Goal: Task Accomplishment & Management: Manage account settings

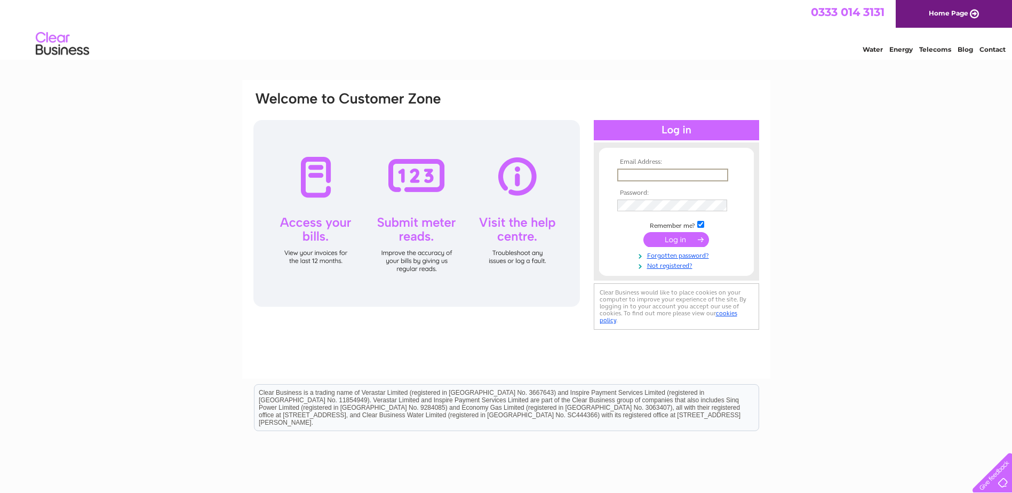
click at [634, 179] on input "text" at bounding box center [672, 175] width 111 height 13
type input "la@longdencook.com"
click at [637, 197] on td at bounding box center [676, 204] width 124 height 17
click at [655, 238] on input "submit" at bounding box center [676, 239] width 66 height 15
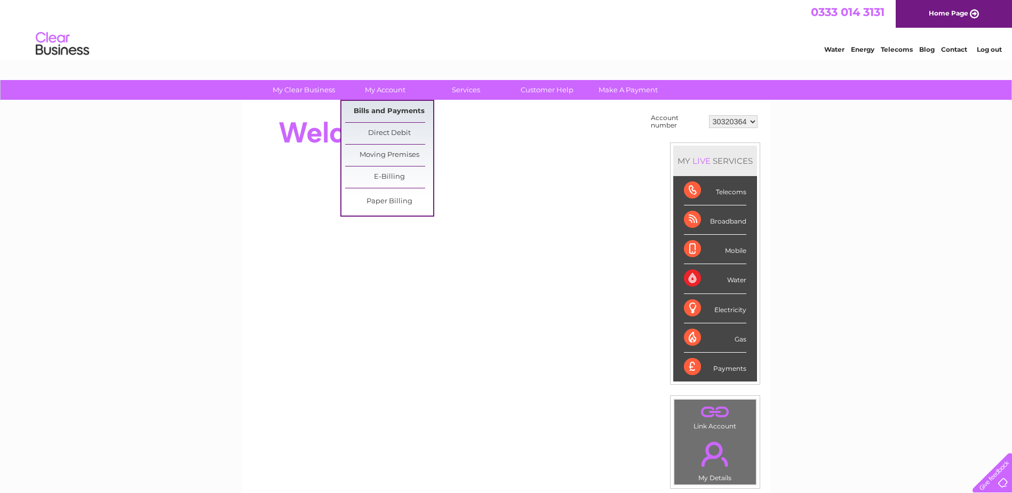
click at [372, 105] on link "Bills and Payments" at bounding box center [389, 111] width 88 height 21
click at [374, 110] on link "Bills and Payments" at bounding box center [389, 111] width 88 height 21
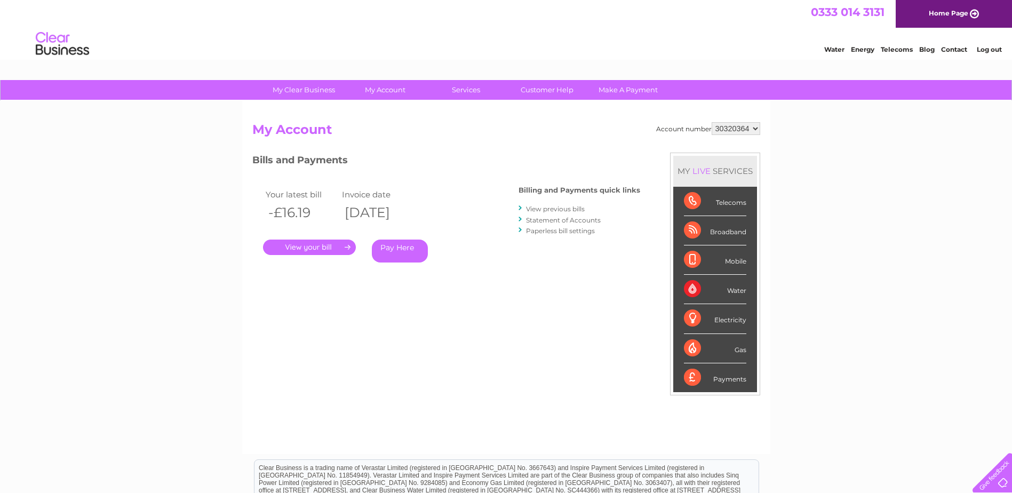
click at [316, 286] on div "Bills and Payments Billing and Payments quick links View previous bills Stateme…" at bounding box center [446, 223] width 388 height 141
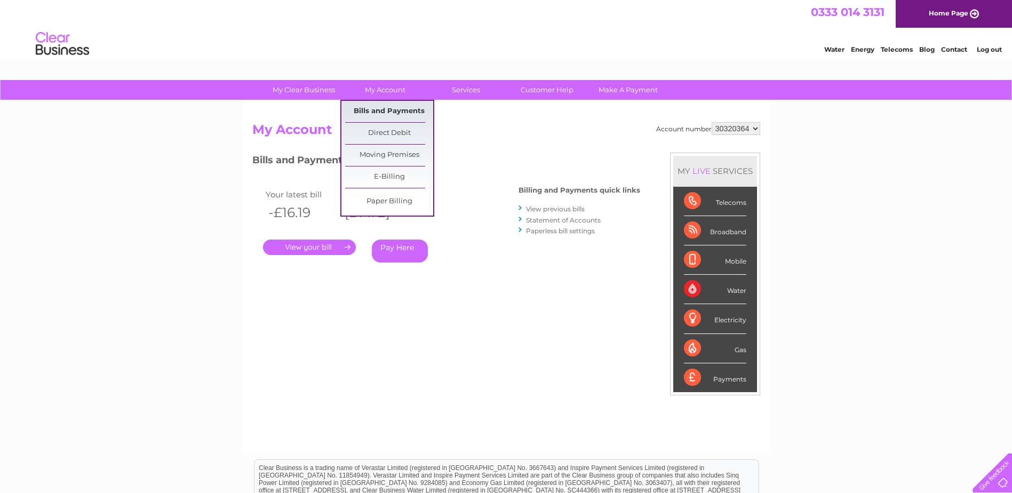
click at [380, 109] on link "Bills and Payments" at bounding box center [389, 111] width 88 height 21
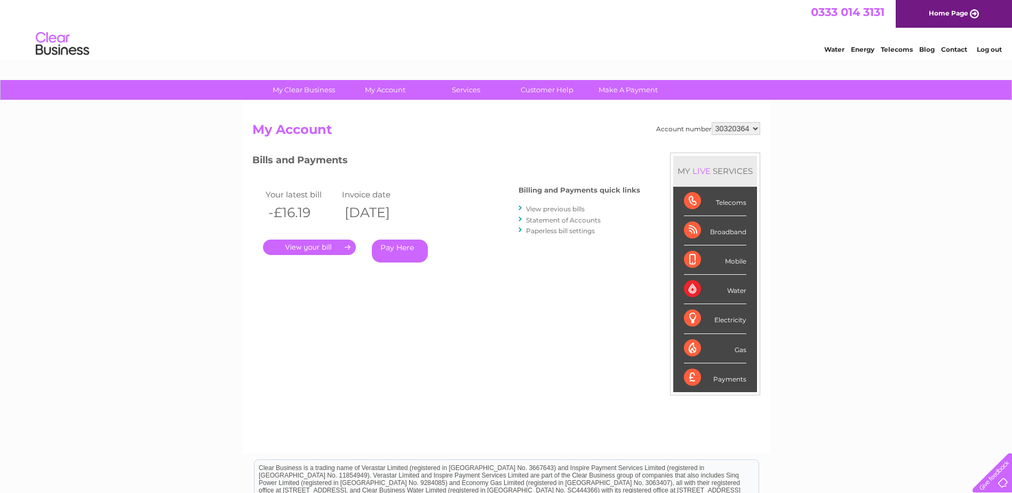
click at [301, 245] on link "." at bounding box center [309, 246] width 93 height 15
click at [544, 219] on link "Statement of Accounts" at bounding box center [563, 220] width 75 height 8
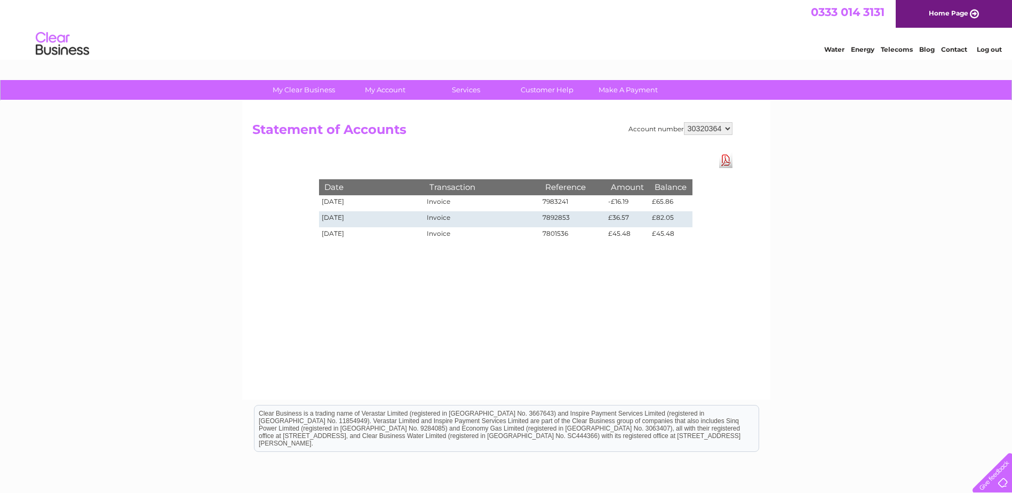
click at [957, 48] on link "Contact" at bounding box center [954, 49] width 26 height 8
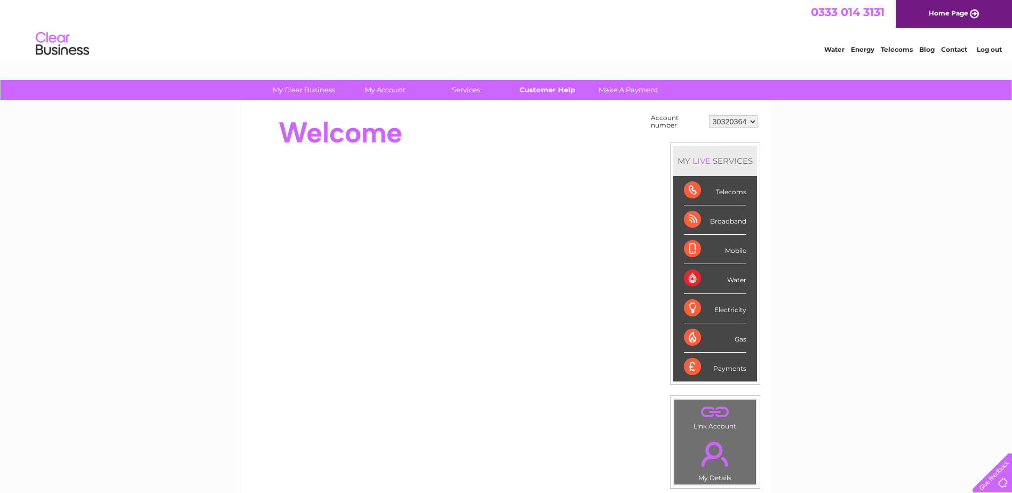
click at [531, 93] on link "Customer Help" at bounding box center [547, 90] width 88 height 20
